Goal: Navigation & Orientation: Find specific page/section

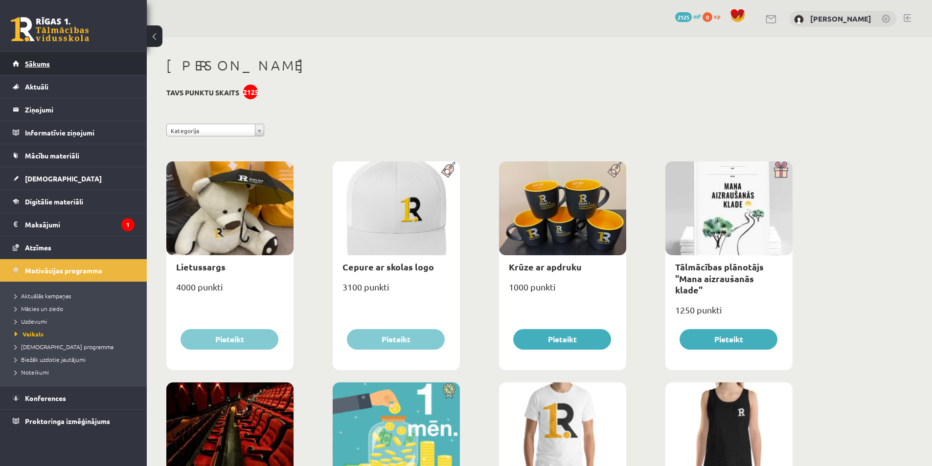
click at [42, 65] on span "Sākums" at bounding box center [37, 63] width 25 height 9
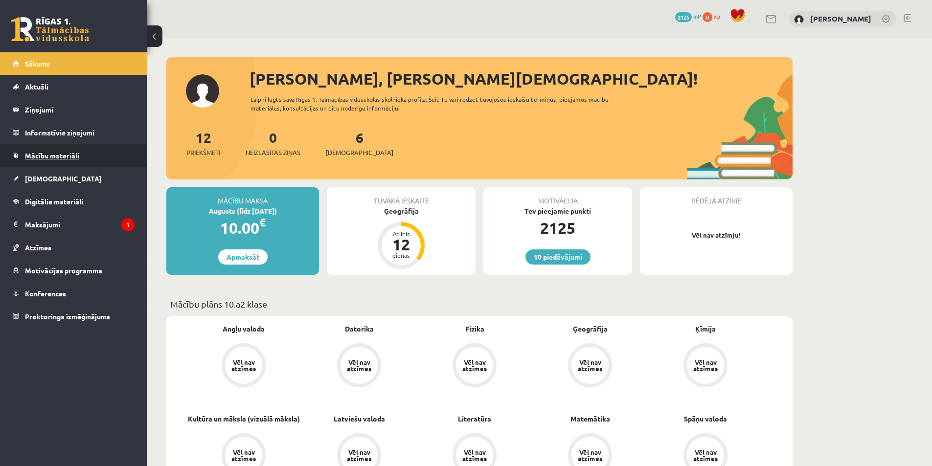
click at [56, 155] on span "Mācību materiāli" at bounding box center [52, 155] width 54 height 9
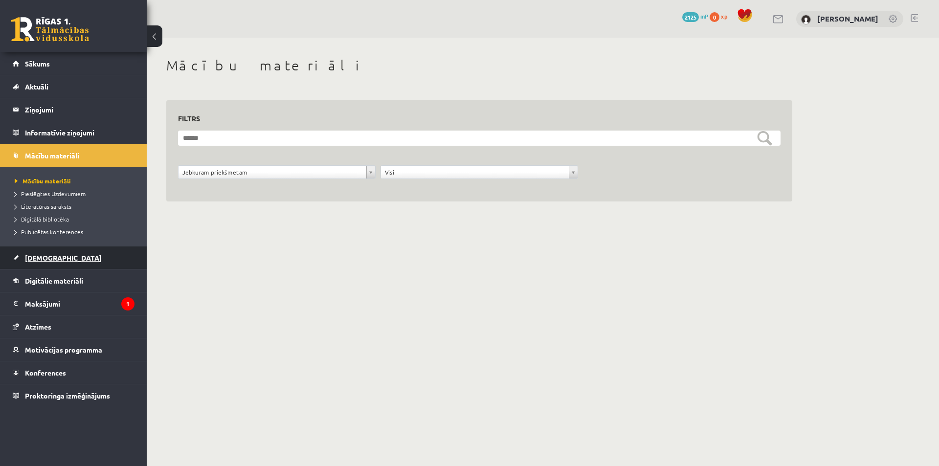
click at [44, 258] on span "[DEMOGRAPHIC_DATA]" at bounding box center [63, 257] width 77 height 9
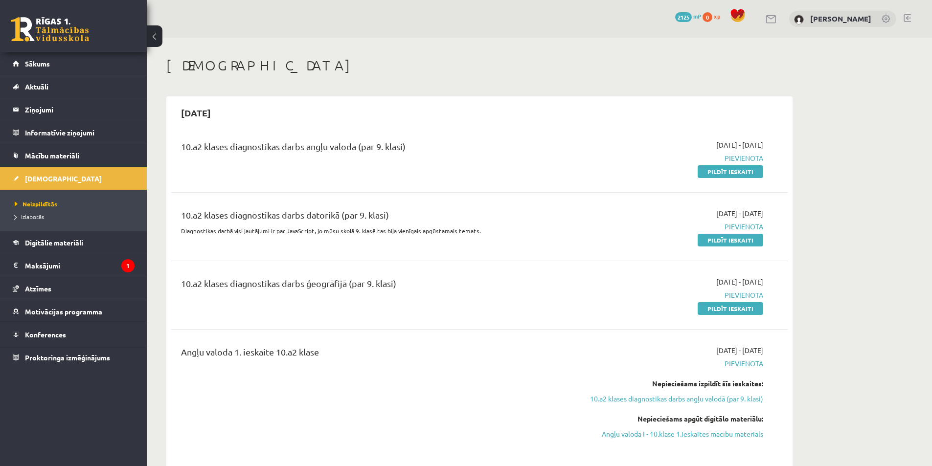
click at [906, 17] on link at bounding box center [906, 18] width 7 height 8
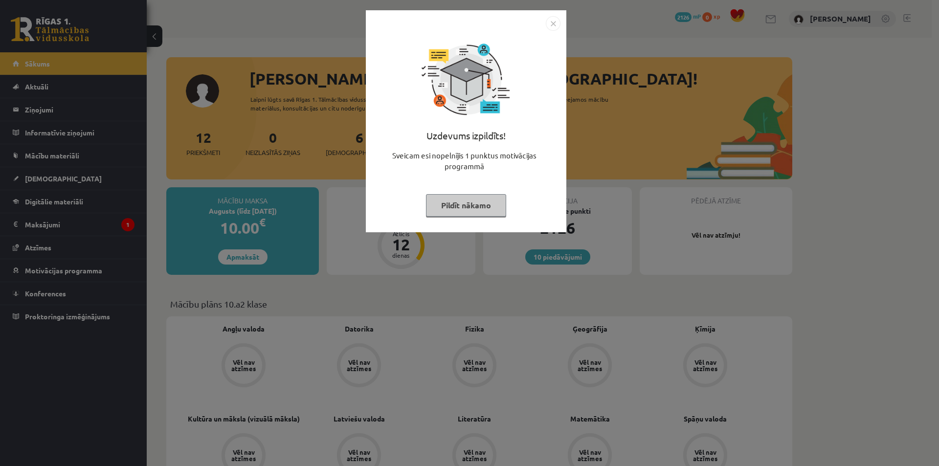
click at [551, 23] on img "Close" at bounding box center [553, 23] width 15 height 15
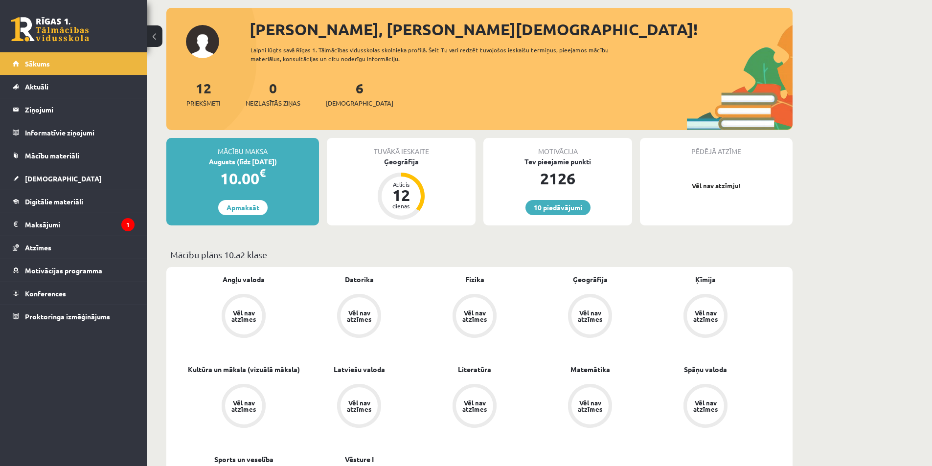
scroll to position [49, 0]
click at [38, 180] on span "[DEMOGRAPHIC_DATA]" at bounding box center [63, 178] width 77 height 9
